Goal: Use online tool/utility: Use online tool/utility

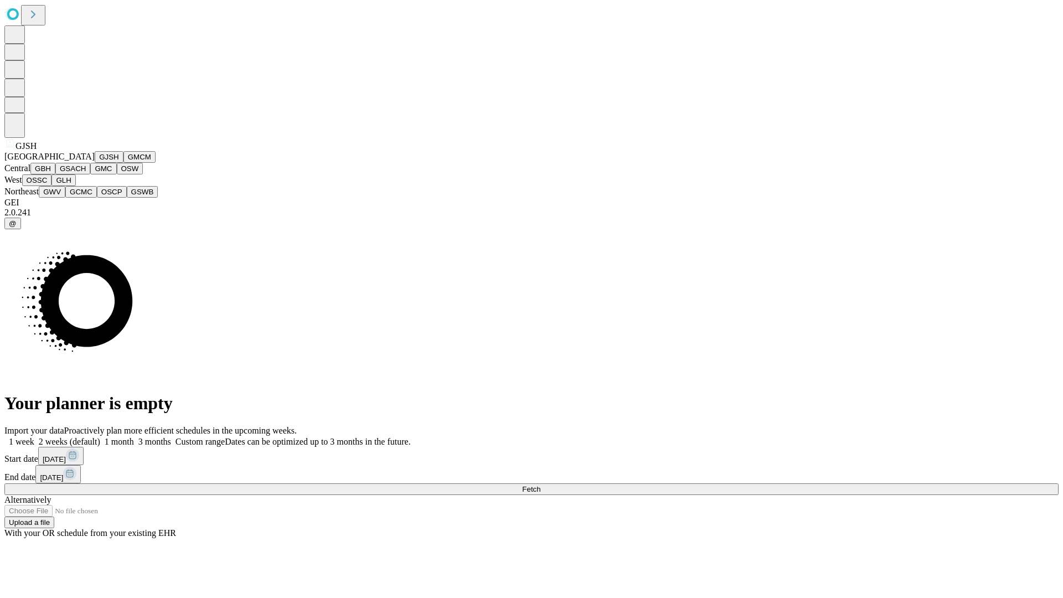
click at [95, 163] on button "GJSH" at bounding box center [109, 157] width 29 height 12
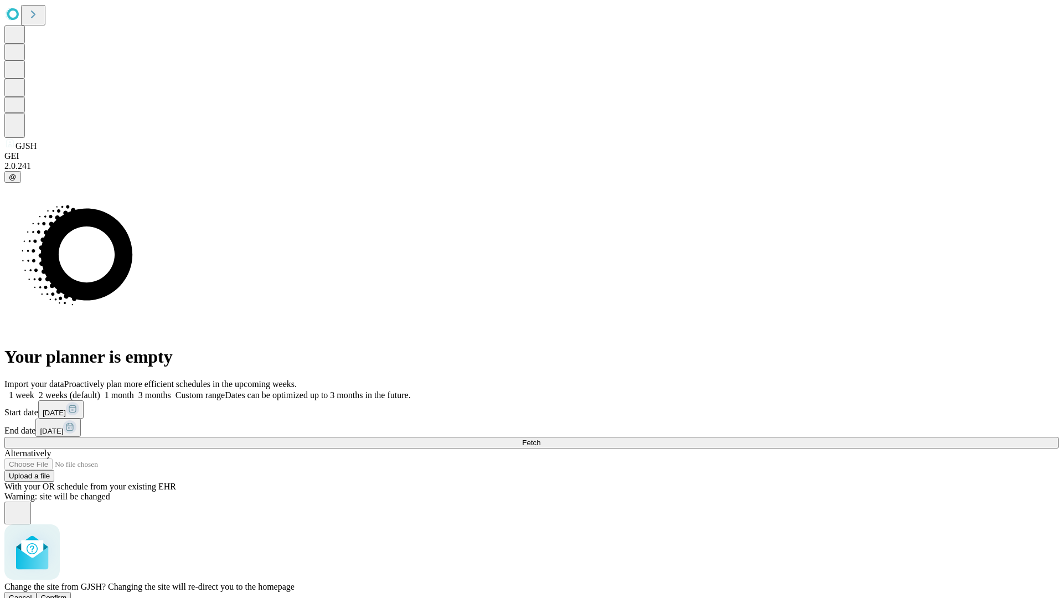
click at [67, 593] on span "Confirm" at bounding box center [54, 597] width 26 height 8
click at [100, 390] on label "2 weeks (default)" at bounding box center [67, 394] width 66 height 9
click at [540, 438] on span "Fetch" at bounding box center [531, 442] width 18 height 8
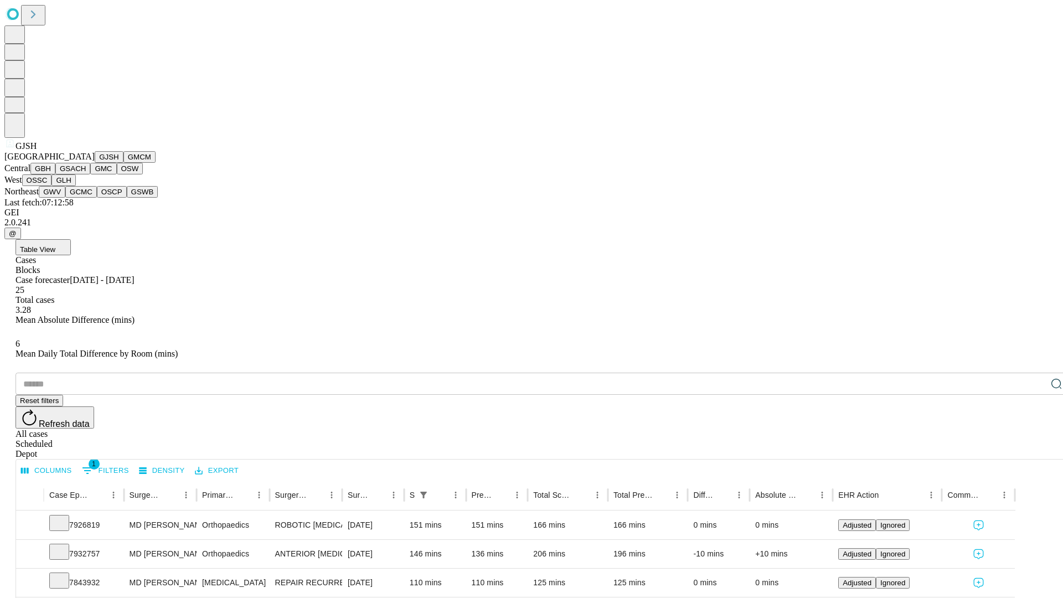
click at [123, 163] on button "GMCM" at bounding box center [139, 157] width 32 height 12
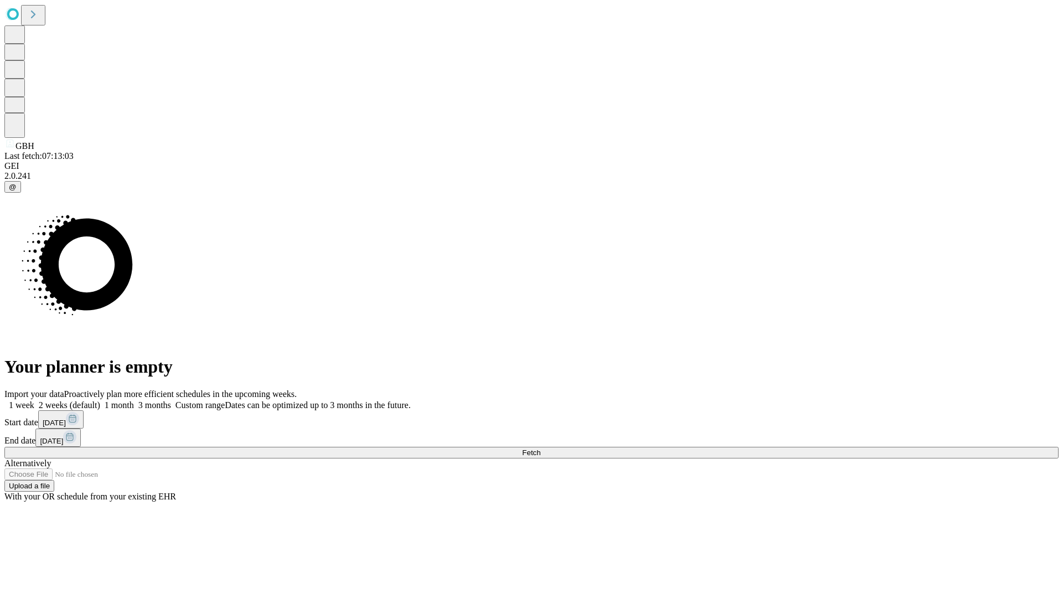
click at [100, 400] on label "2 weeks (default)" at bounding box center [67, 404] width 66 height 9
click at [540, 448] on span "Fetch" at bounding box center [531, 452] width 18 height 8
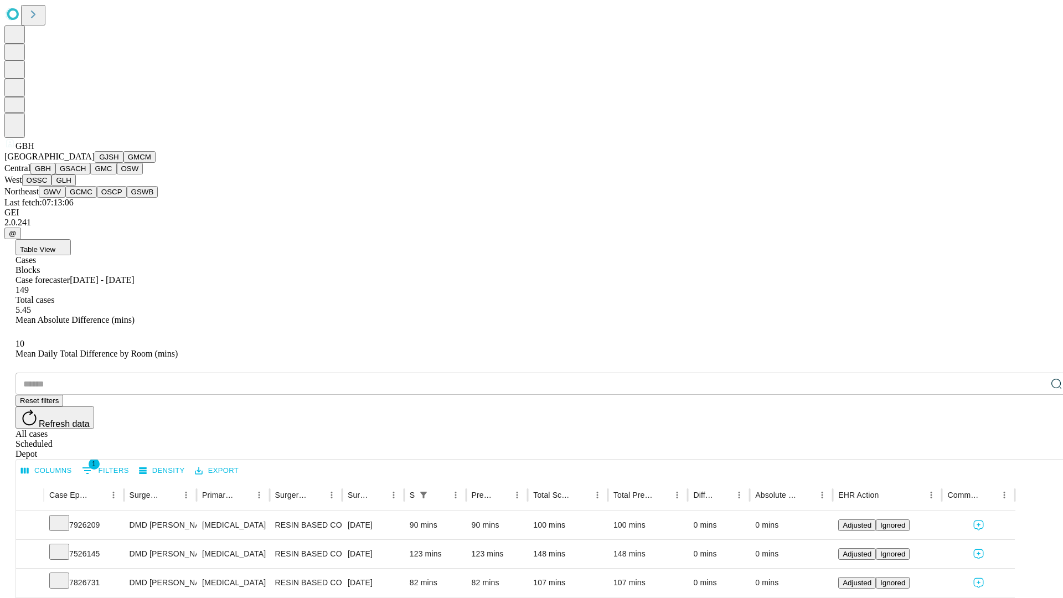
click at [86, 174] on button "GSACH" at bounding box center [72, 169] width 35 height 12
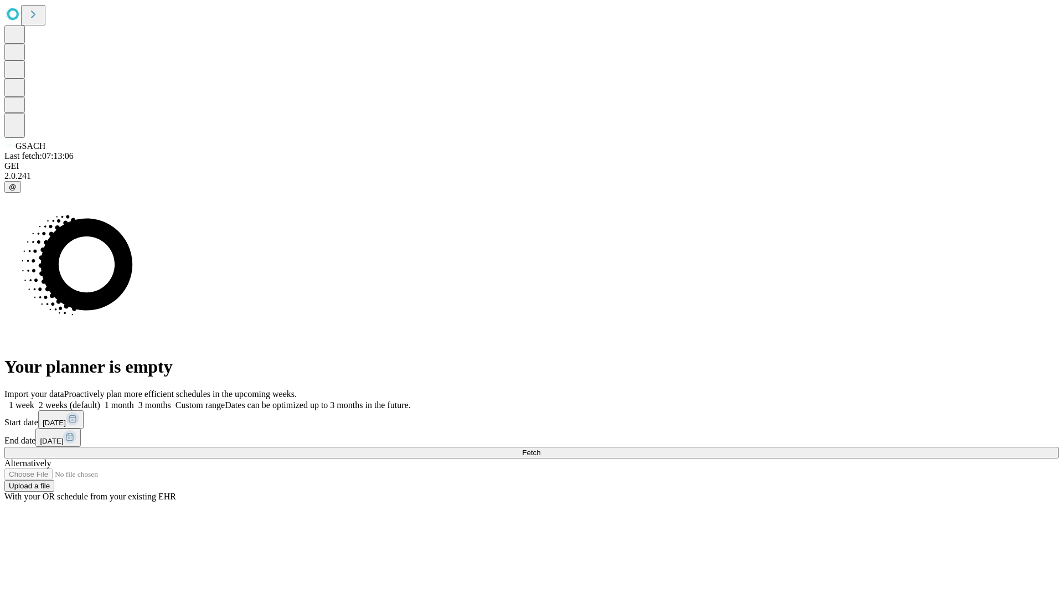
click at [100, 400] on label "2 weeks (default)" at bounding box center [67, 404] width 66 height 9
click at [540, 448] on span "Fetch" at bounding box center [531, 452] width 18 height 8
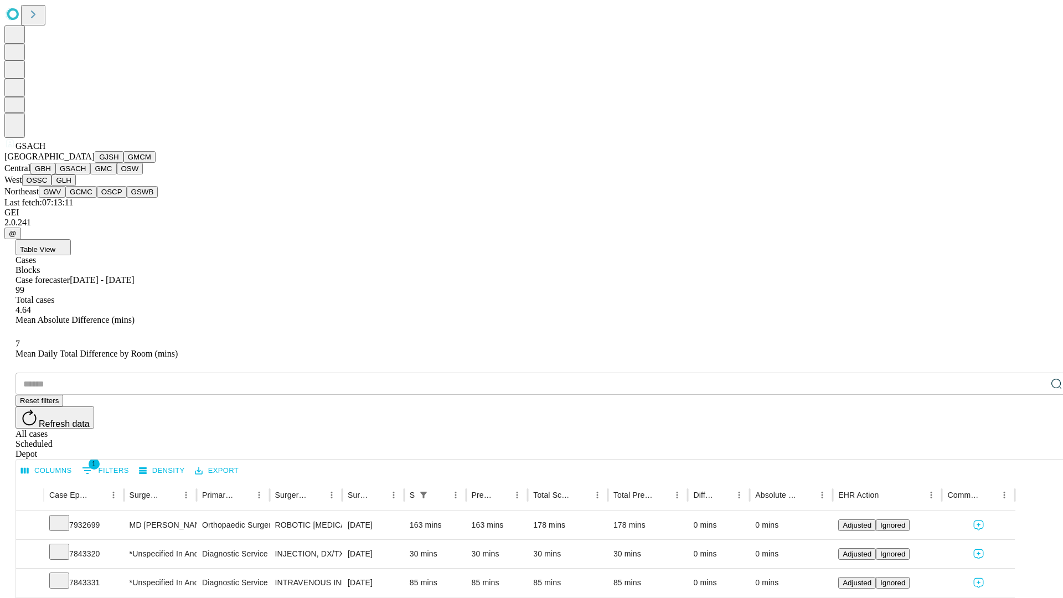
click at [90, 174] on button "GMC" at bounding box center [103, 169] width 26 height 12
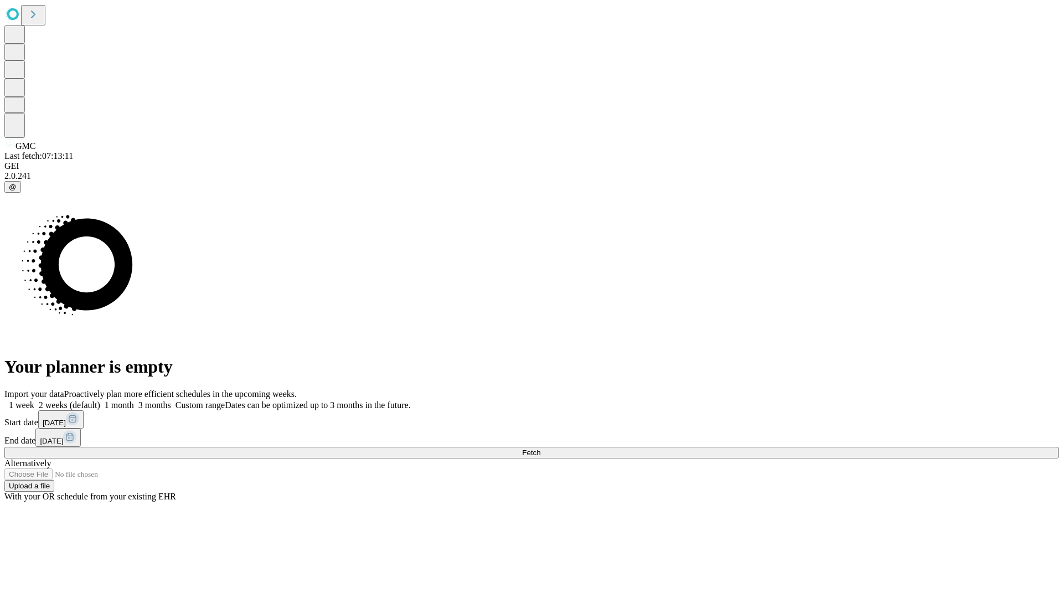
click at [100, 400] on label "2 weeks (default)" at bounding box center [67, 404] width 66 height 9
click at [540, 448] on span "Fetch" at bounding box center [531, 452] width 18 height 8
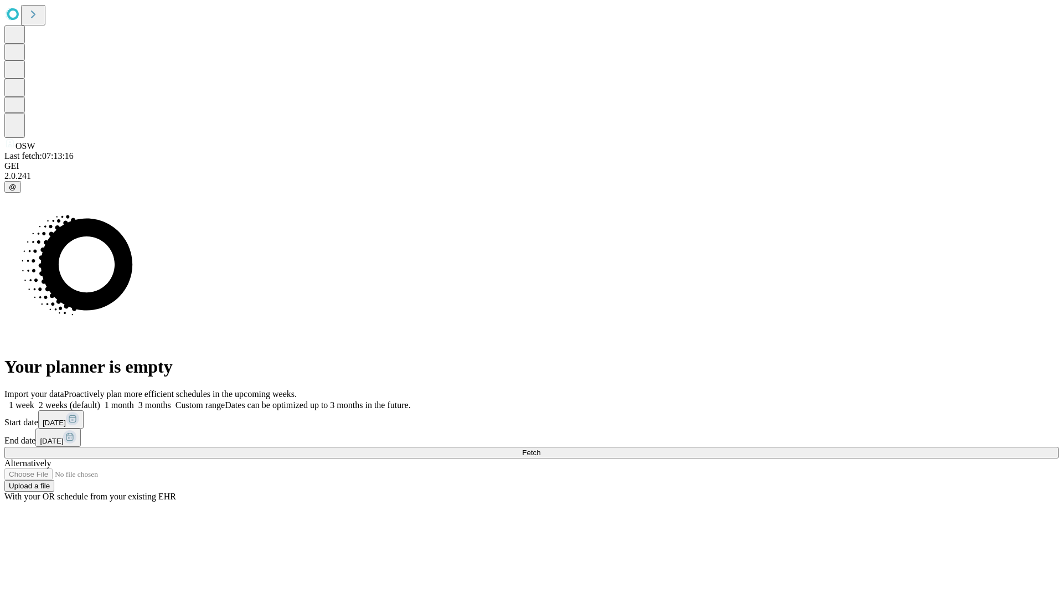
click at [100, 400] on label "2 weeks (default)" at bounding box center [67, 404] width 66 height 9
click at [540, 448] on span "Fetch" at bounding box center [531, 452] width 18 height 8
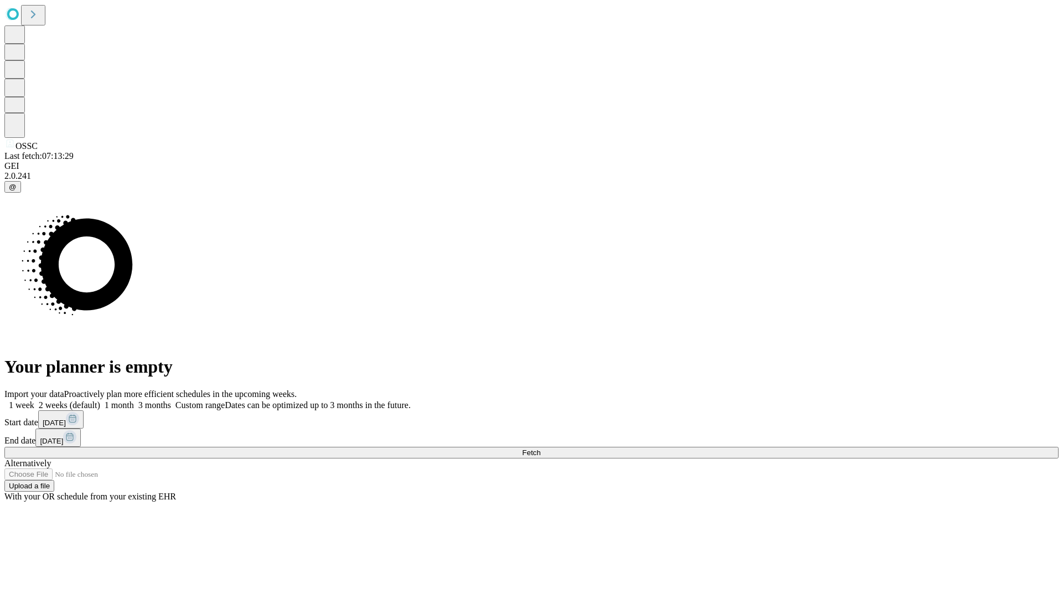
click at [100, 400] on label "2 weeks (default)" at bounding box center [67, 404] width 66 height 9
click at [540, 448] on span "Fetch" at bounding box center [531, 452] width 18 height 8
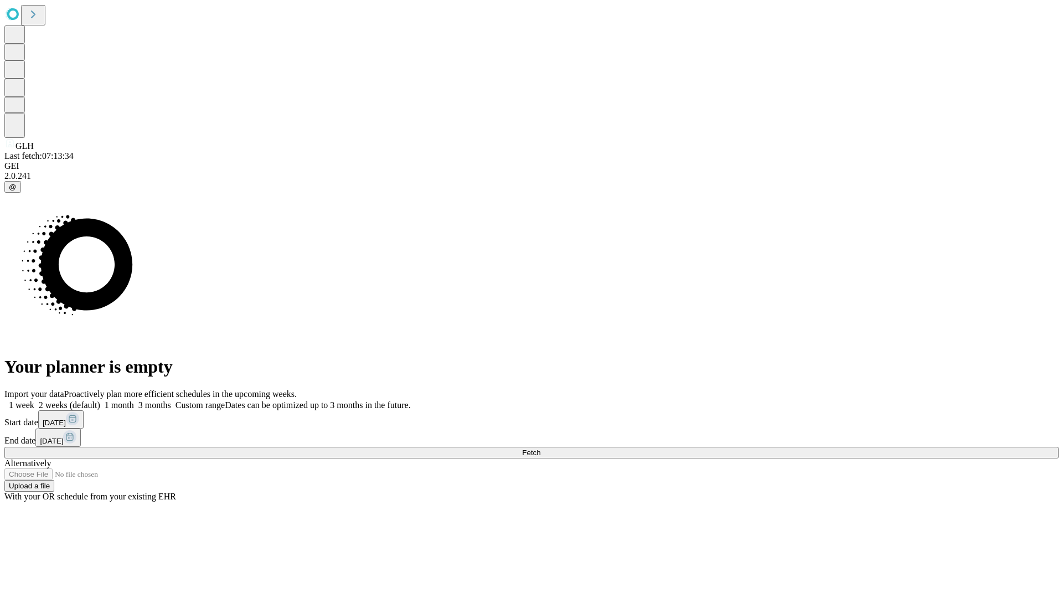
click at [540, 448] on span "Fetch" at bounding box center [531, 452] width 18 height 8
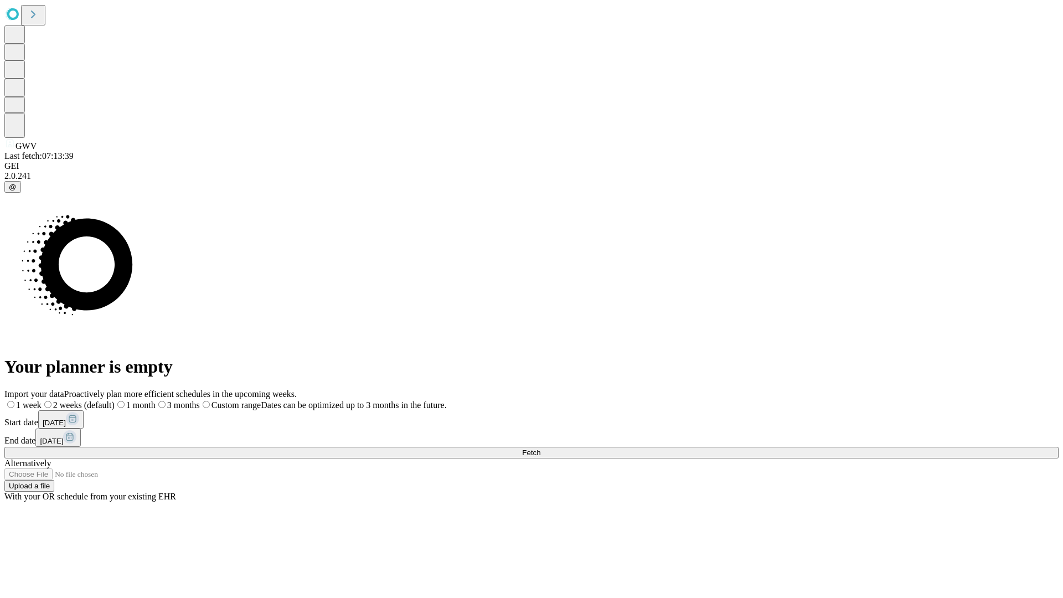
click at [540, 448] on span "Fetch" at bounding box center [531, 452] width 18 height 8
